Goal: Find specific page/section

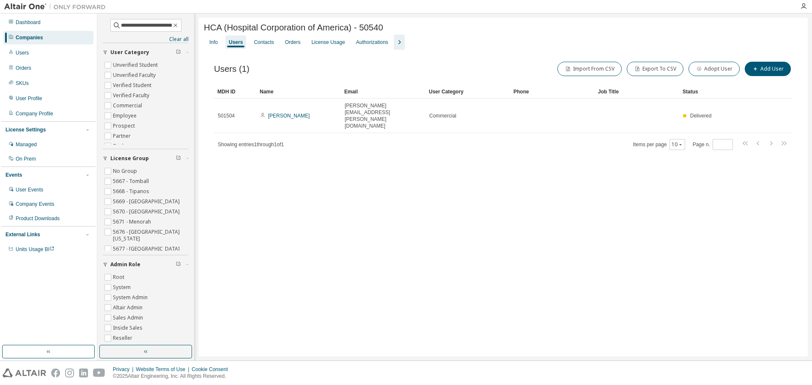
click at [32, 33] on div "Companies" at bounding box center [48, 38] width 90 height 14
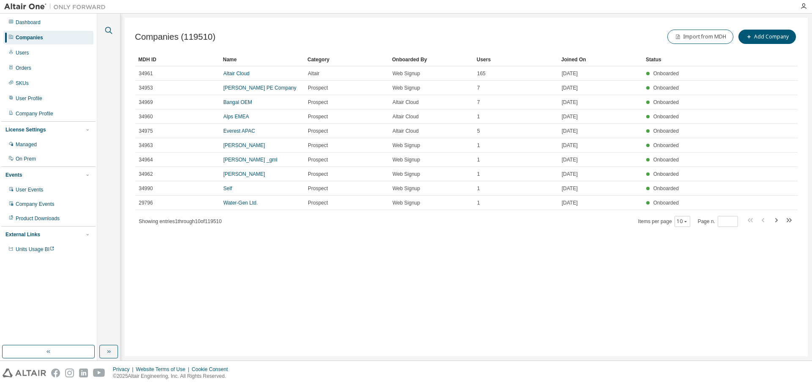
click at [109, 27] on icon "button" at bounding box center [109, 30] width 10 height 10
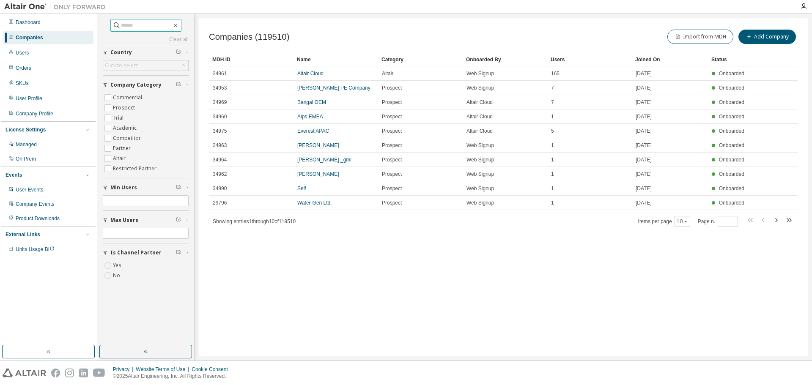
click at [152, 26] on input "text" at bounding box center [146, 25] width 51 height 8
type input "*****"
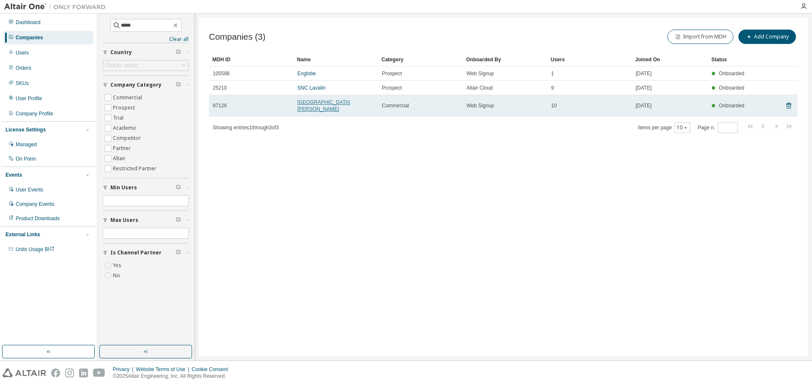
click at [315, 101] on link "[GEOGRAPHIC_DATA][PERSON_NAME]" at bounding box center [323, 105] width 53 height 13
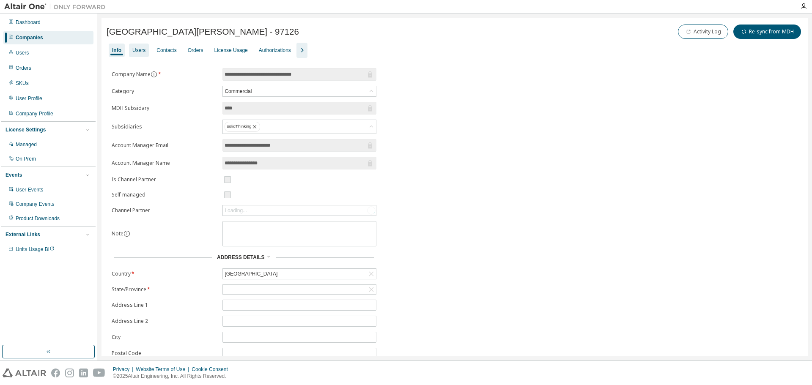
click at [135, 53] on div "Users" at bounding box center [138, 50] width 13 height 7
